Goal: Task Accomplishment & Management: Complete application form

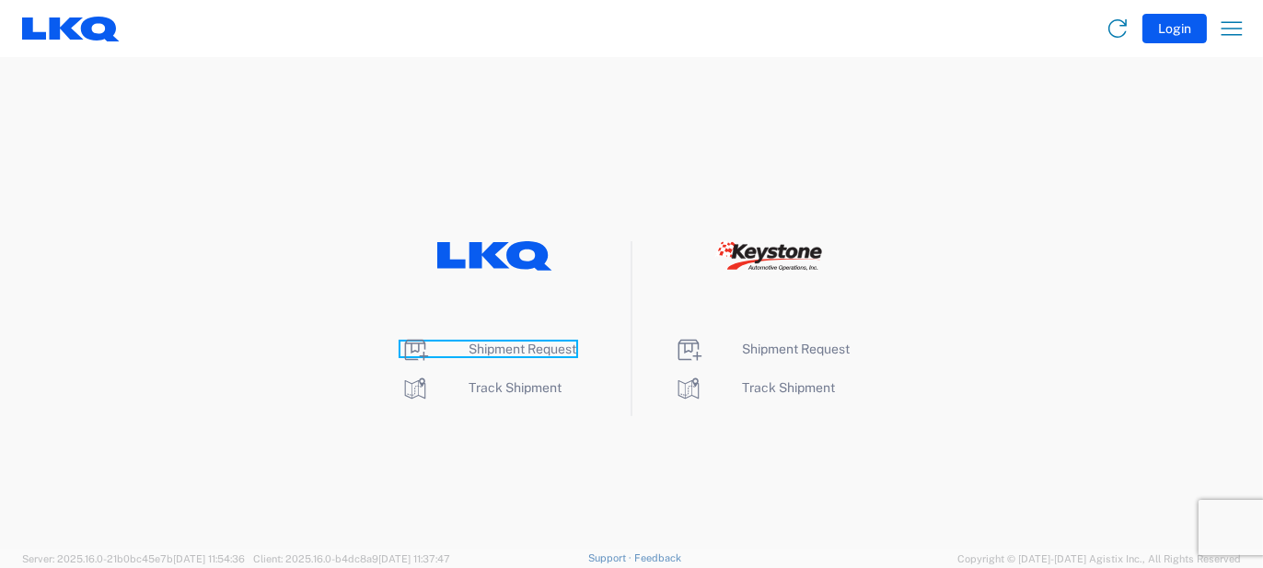
click at [415, 352] on icon at bounding box center [417, 350] width 24 height 21
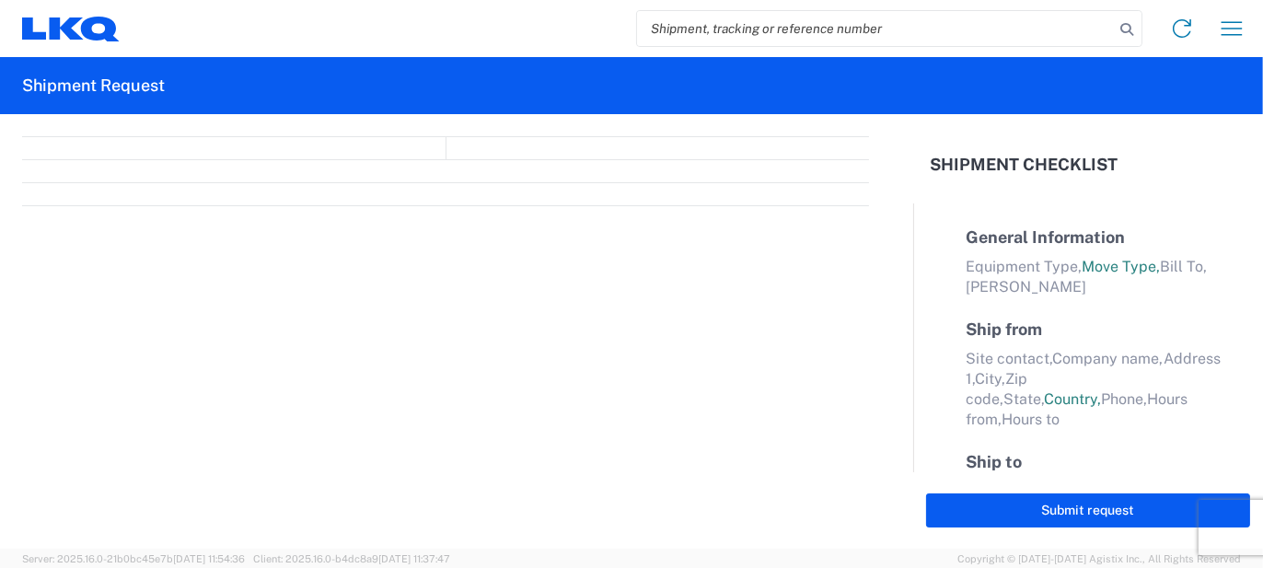
select select "FULL"
select select "LBS"
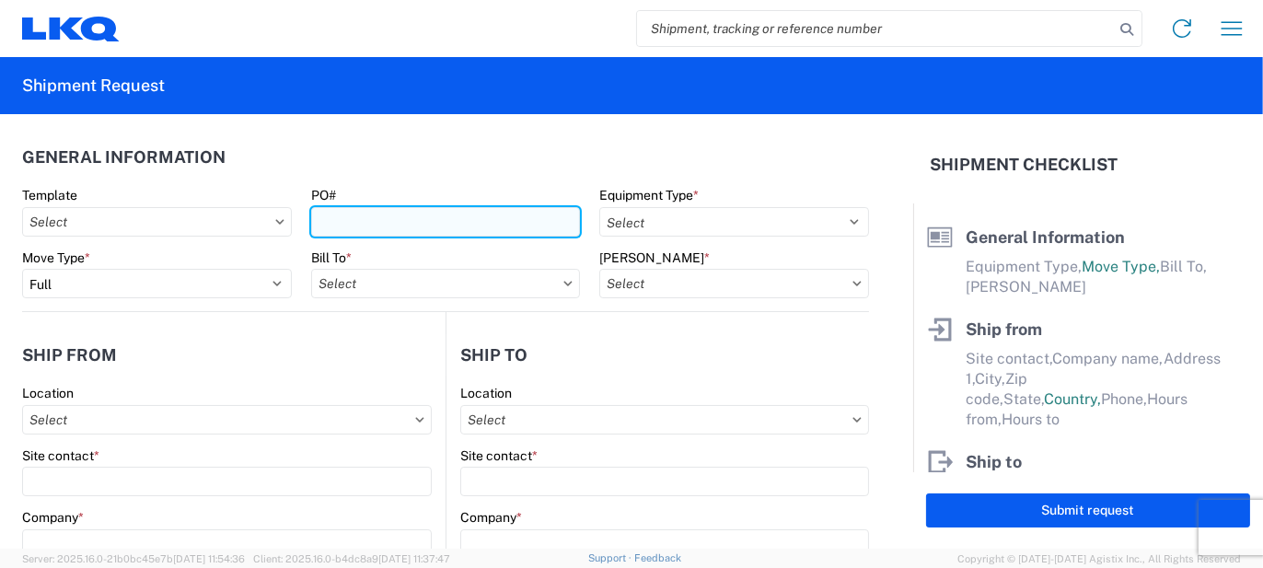
click at [375, 223] on input "PO#" at bounding box center [446, 221] width 270 height 29
type input "T3072"
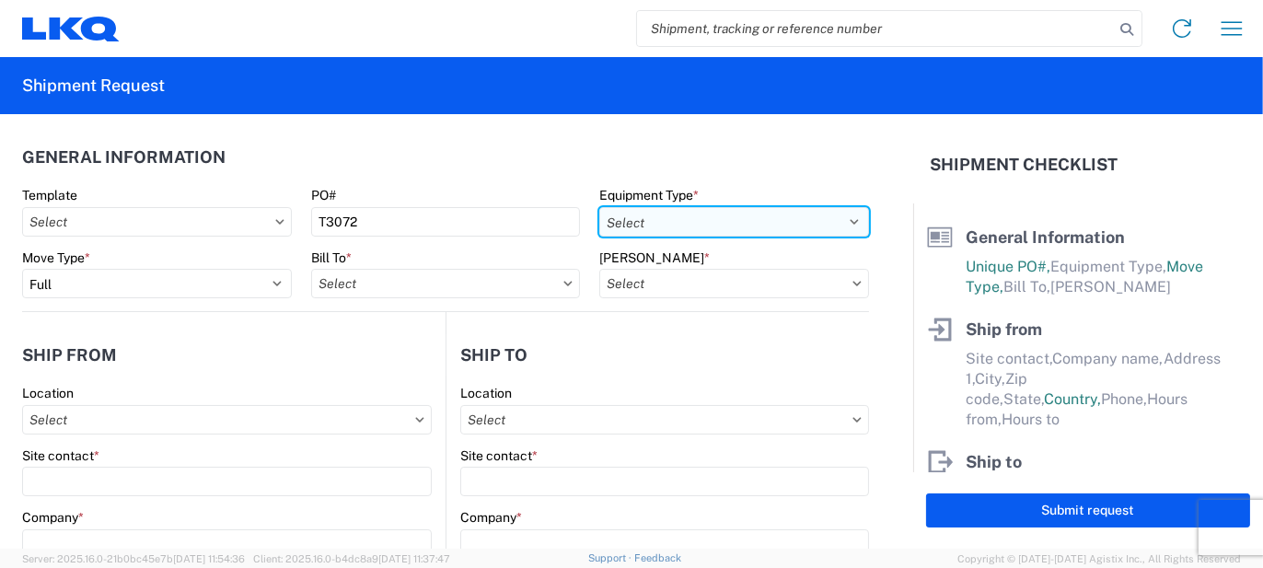
click at [847, 220] on select "Select 53’ Dry Van Flatbed Dropdeck (van) Lowboy (flatbed) Rail" at bounding box center [734, 221] width 270 height 29
select select "STDV"
click at [599, 207] on select "Select 53’ Dry Van Flatbed Dropdeck (van) Lowboy (flatbed) Rail" at bounding box center [734, 221] width 270 height 29
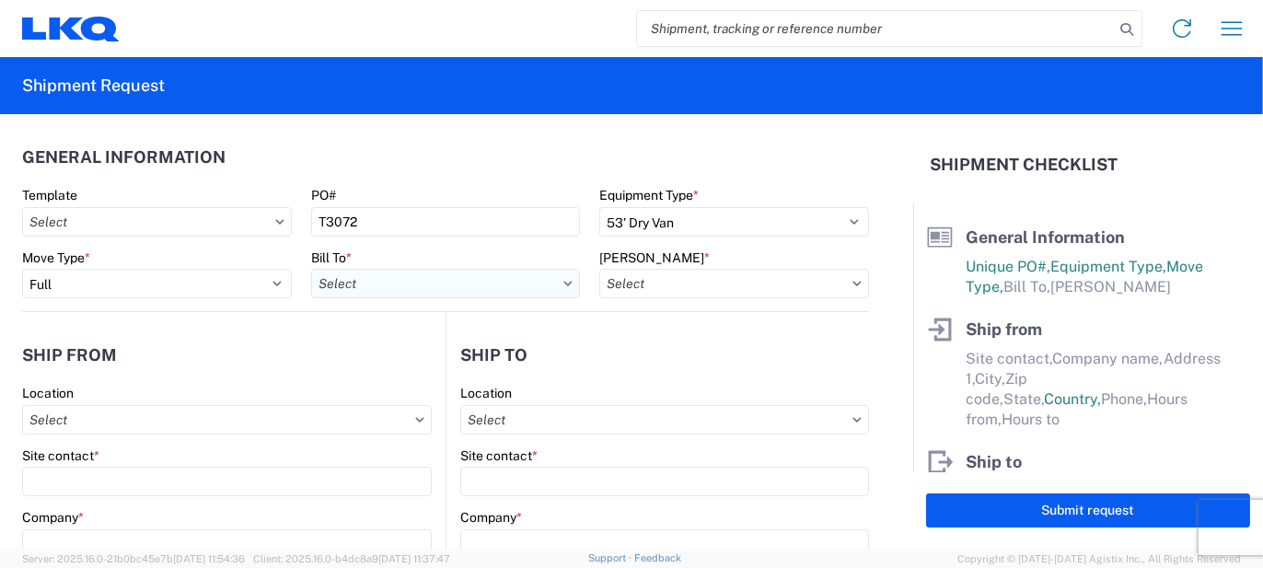
click at [442, 281] on input "Bill To *" at bounding box center [446, 283] width 270 height 29
click at [437, 324] on input at bounding box center [472, 328] width 300 height 29
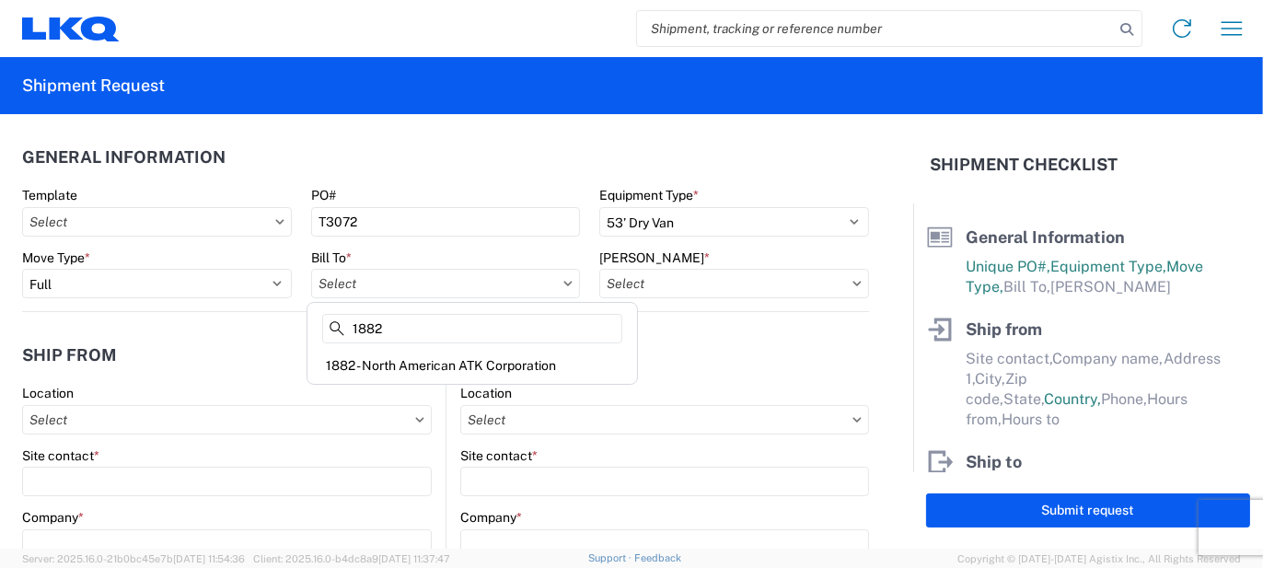
type input "1882"
click at [436, 360] on div "1882 - North American ATK Corporation" at bounding box center [472, 365] width 322 height 29
type input "1882 - North American ATK Corporation"
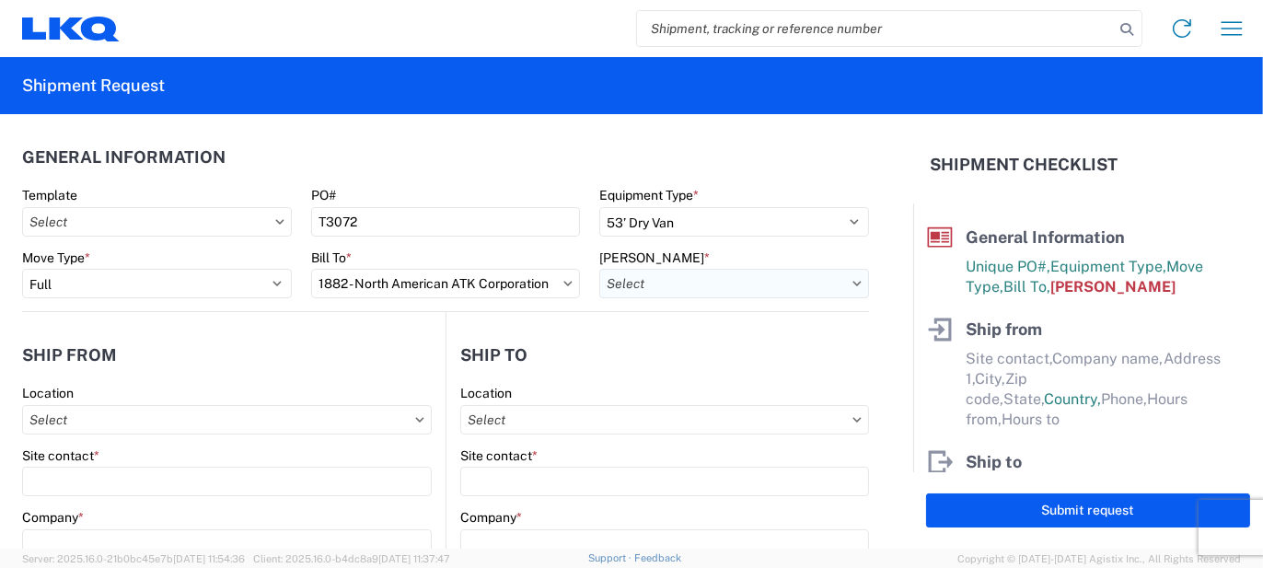
click at [760, 285] on input "[PERSON_NAME] *" at bounding box center [734, 283] width 270 height 29
click at [772, 335] on input at bounding box center [756, 328] width 300 height 29
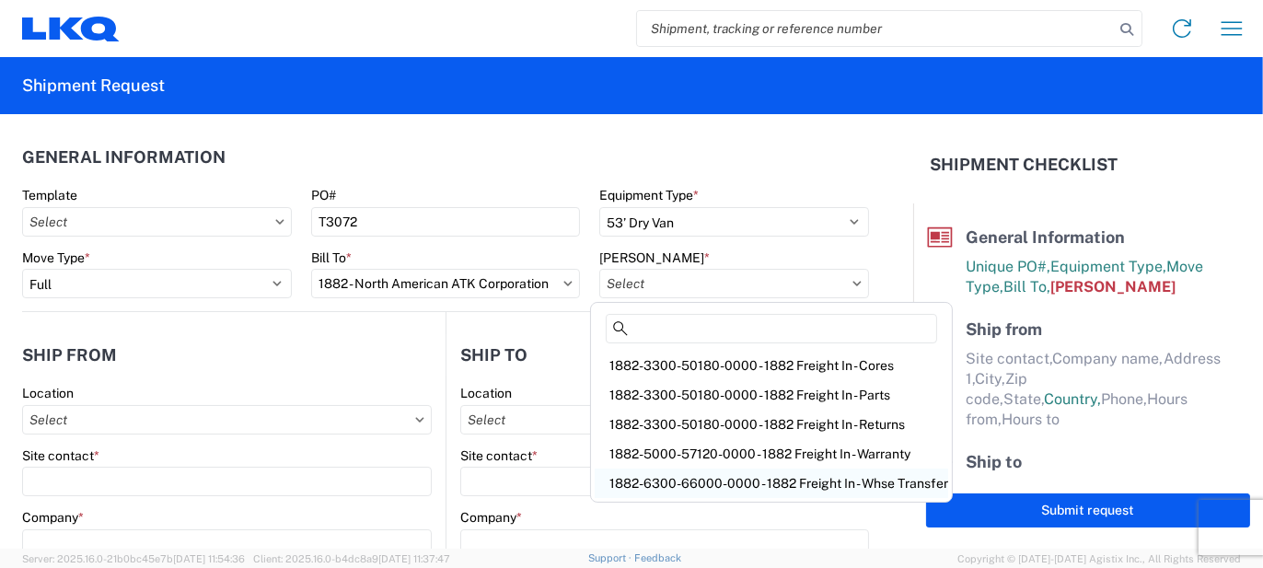
click at [781, 478] on div "1882-6300-66000-0000 - 1882 Freight In - Whse Transfer" at bounding box center [770, 482] width 353 height 29
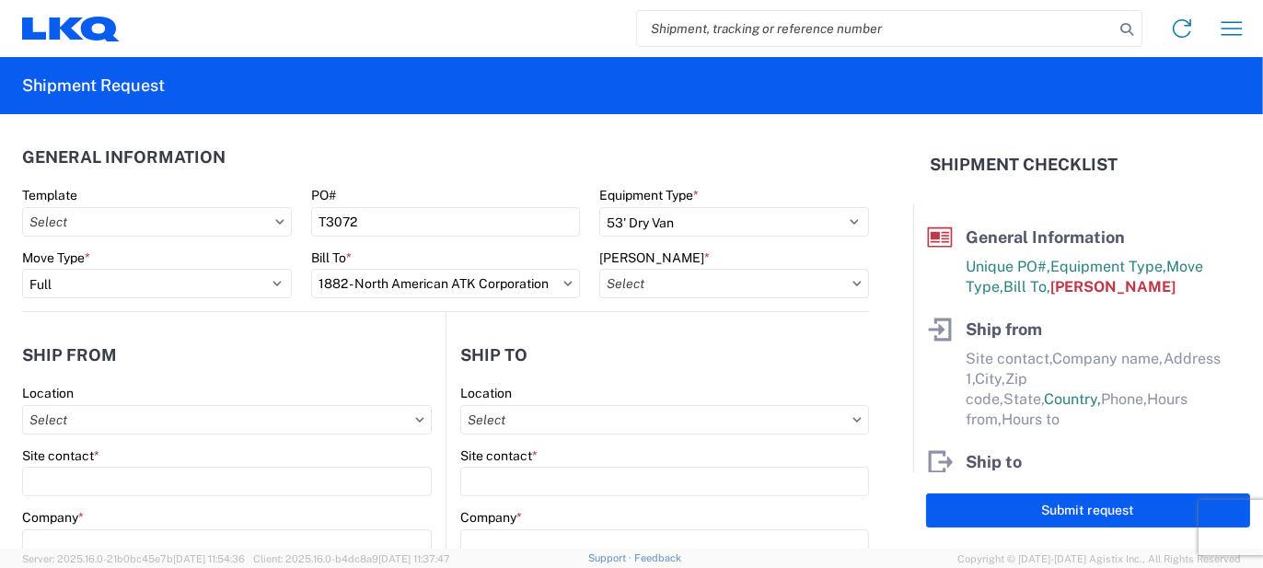
type input "1882-6300-66000-0000 - 1882 Freight In - Whse Transfer"
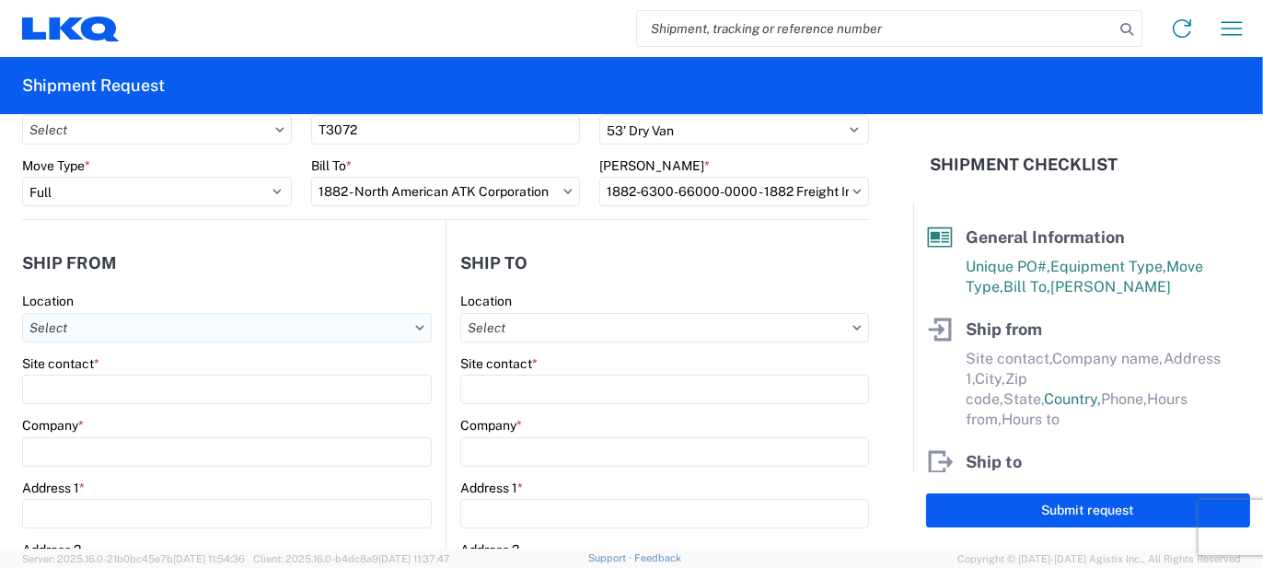
click at [63, 328] on input "Location" at bounding box center [227, 327] width 410 height 29
click at [104, 375] on input at bounding box center [188, 371] width 300 height 29
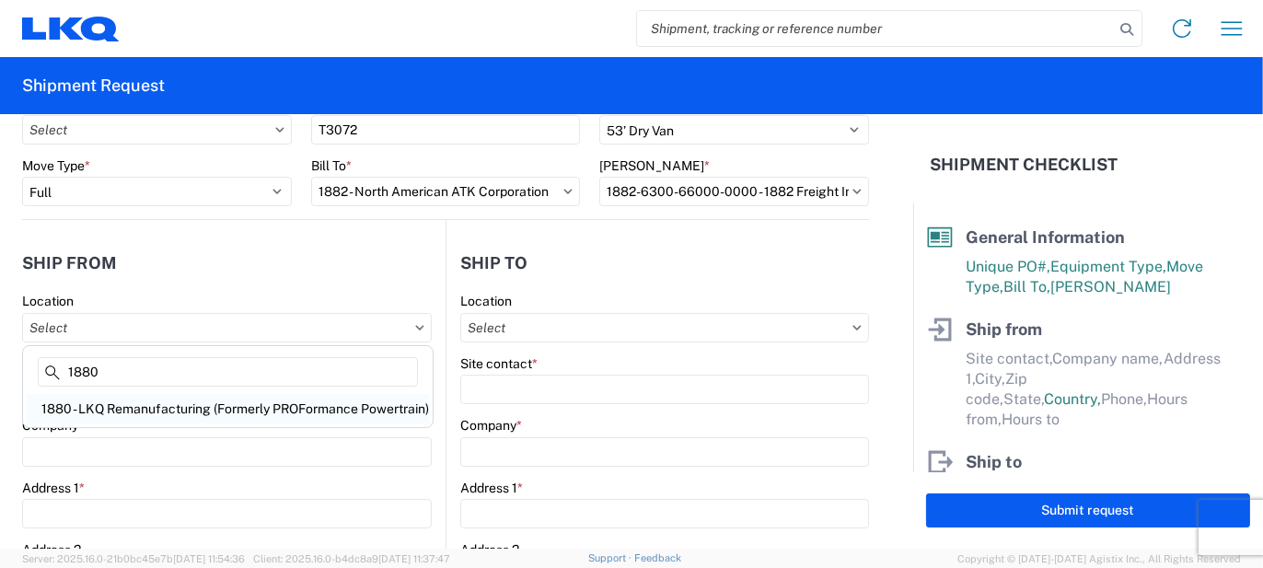
type input "1880"
click at [126, 411] on div "1880 - LKQ Remanufacturing (Formerly PROFormance Powertrain)" at bounding box center [228, 408] width 402 height 29
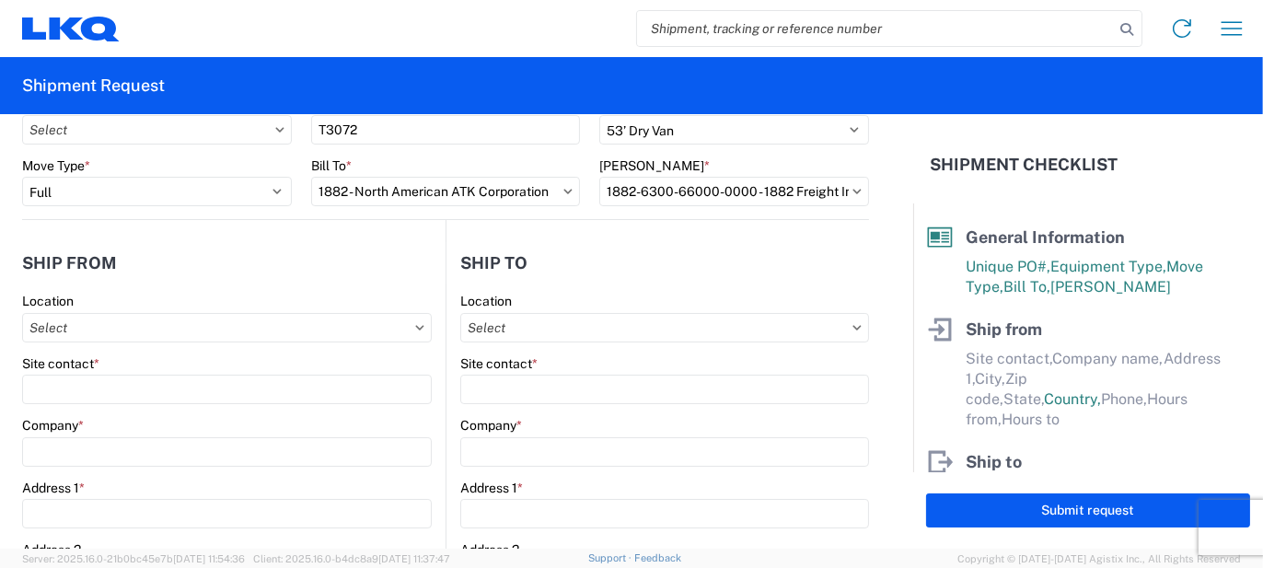
type input "1880 - LKQ Remanufacturing (Formerly PROFormance Powertrain)"
type input "LKQ Corporation"
type input "[STREET_ADDRESS]"
type input "[GEOGRAPHIC_DATA]"
type input "65803"
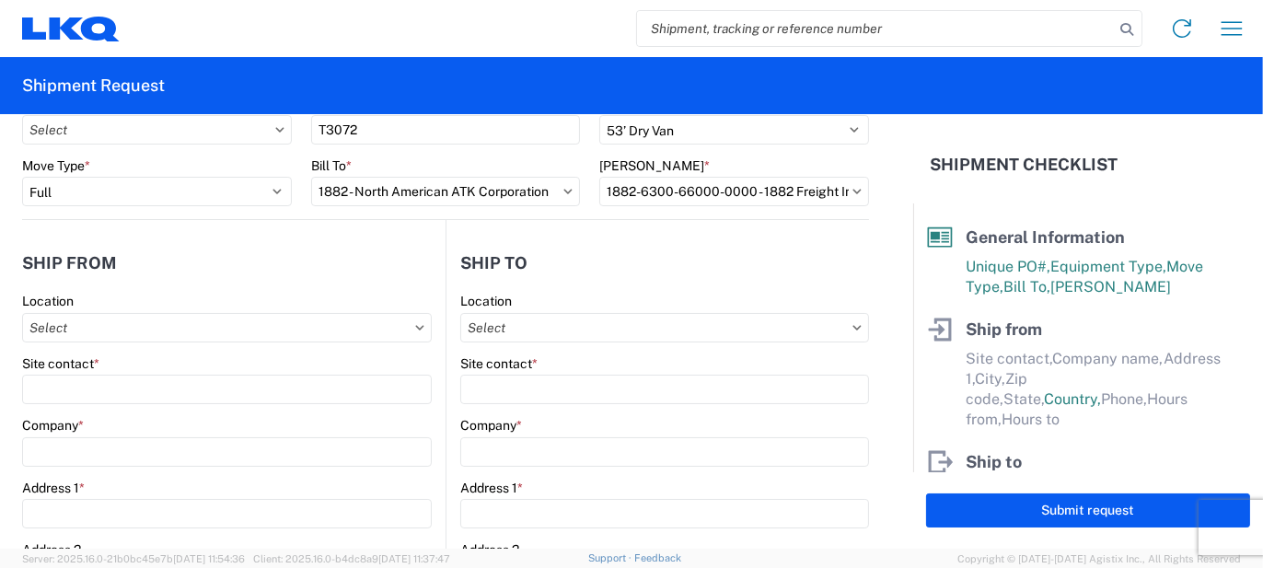
select select "MO"
select select "US"
type input "07:30"
type input "16:30"
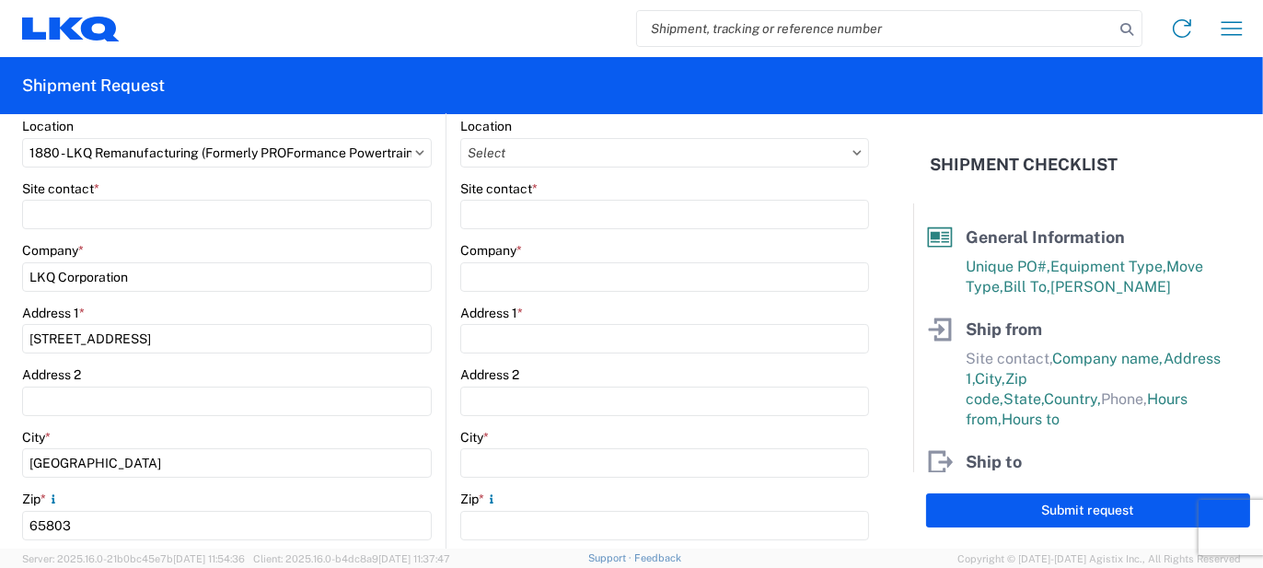
scroll to position [276, 0]
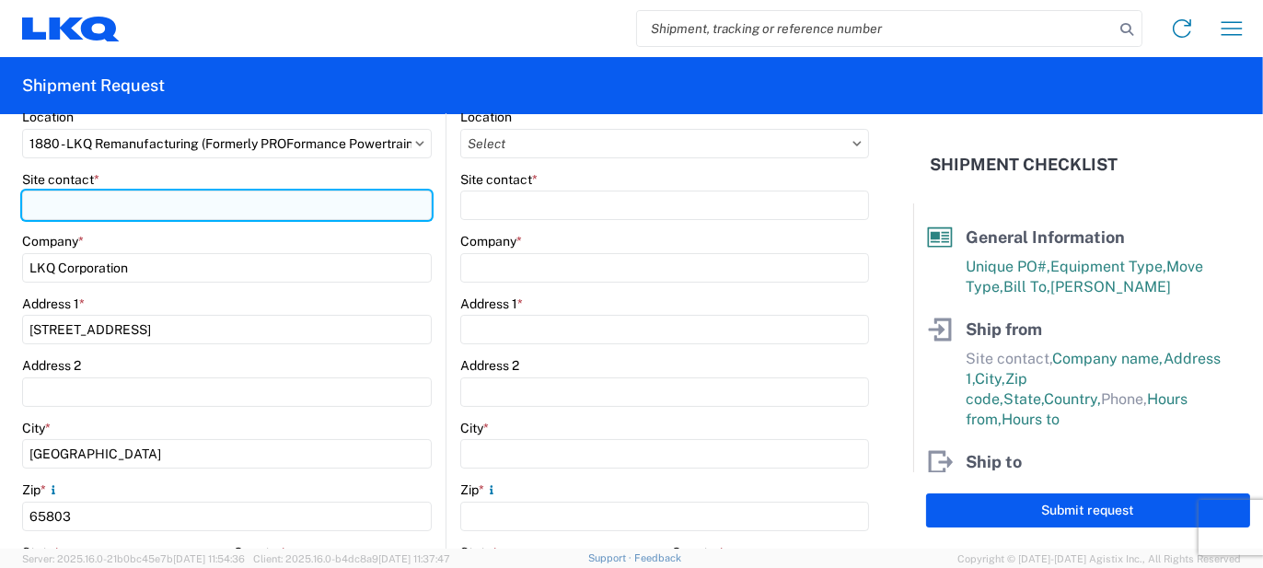
click at [74, 211] on input "Site contact *" at bounding box center [227, 204] width 410 height 29
type input "[PERSON_NAME]"
